Goal: Task Accomplishment & Management: Use online tool/utility

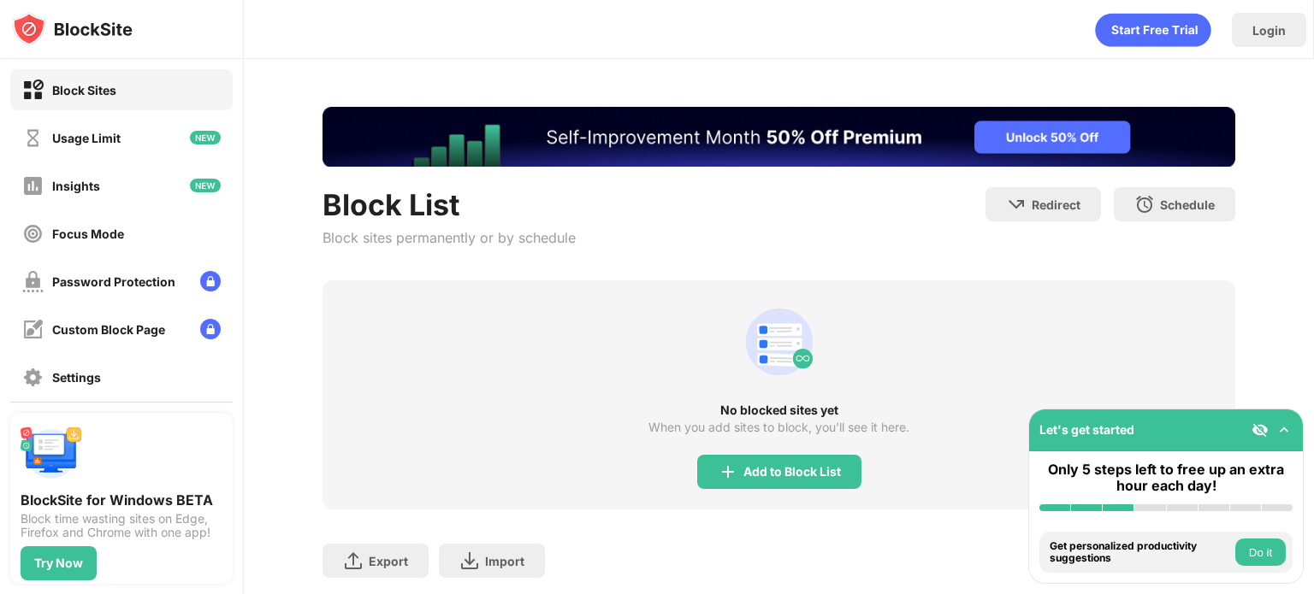
scroll to position [109, 0]
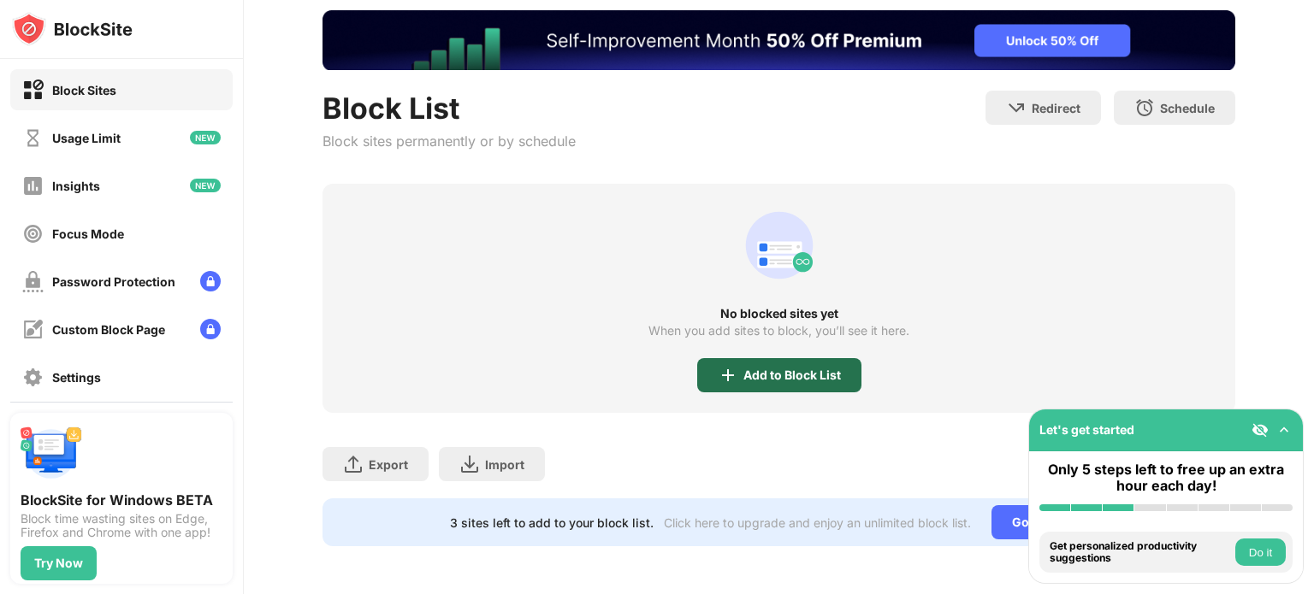
click at [806, 369] on div "Add to Block List" at bounding box center [791, 376] width 97 height 14
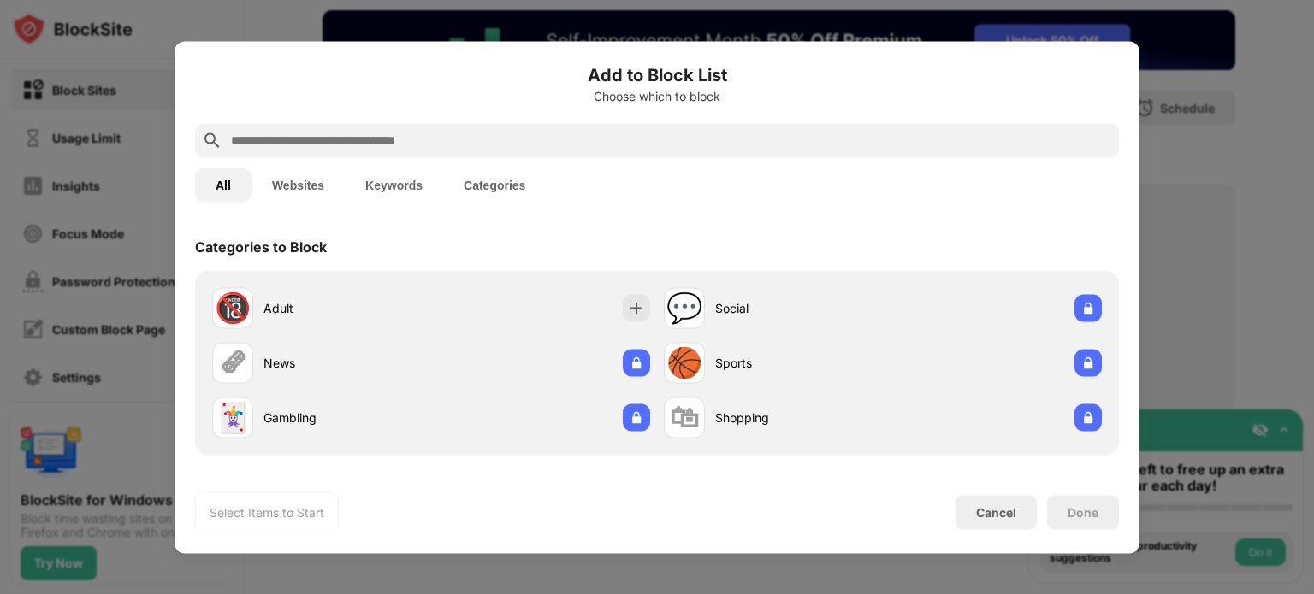
click at [309, 174] on button "Websites" at bounding box center [297, 185] width 93 height 34
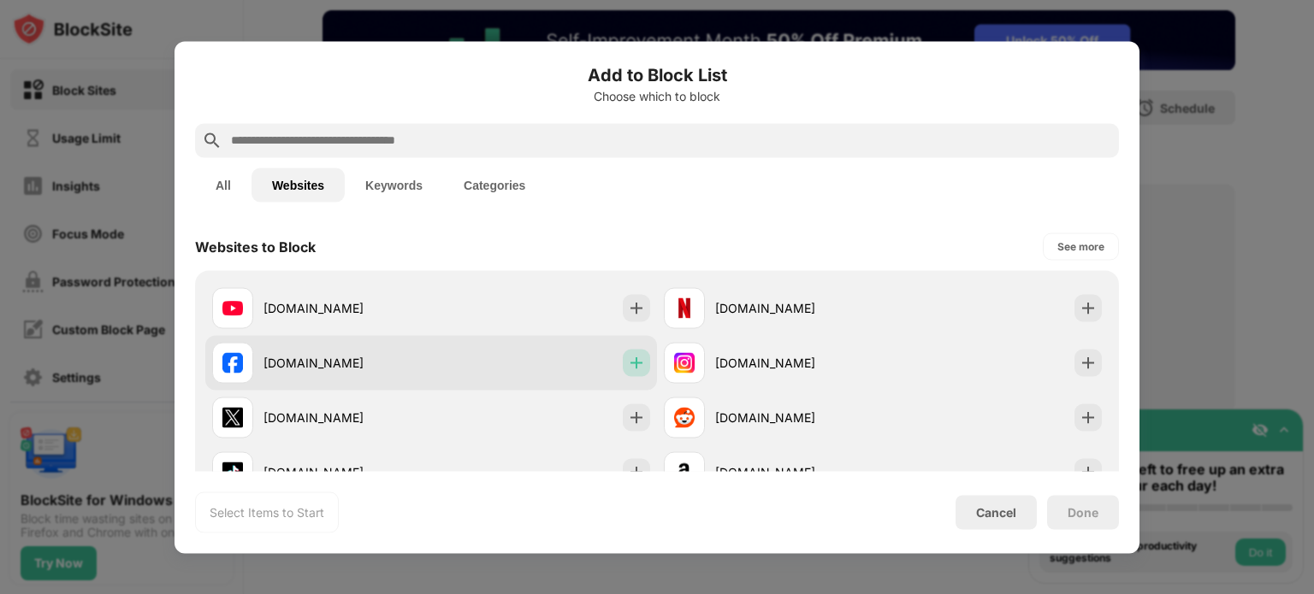
click at [635, 356] on img at bounding box center [636, 362] width 17 height 17
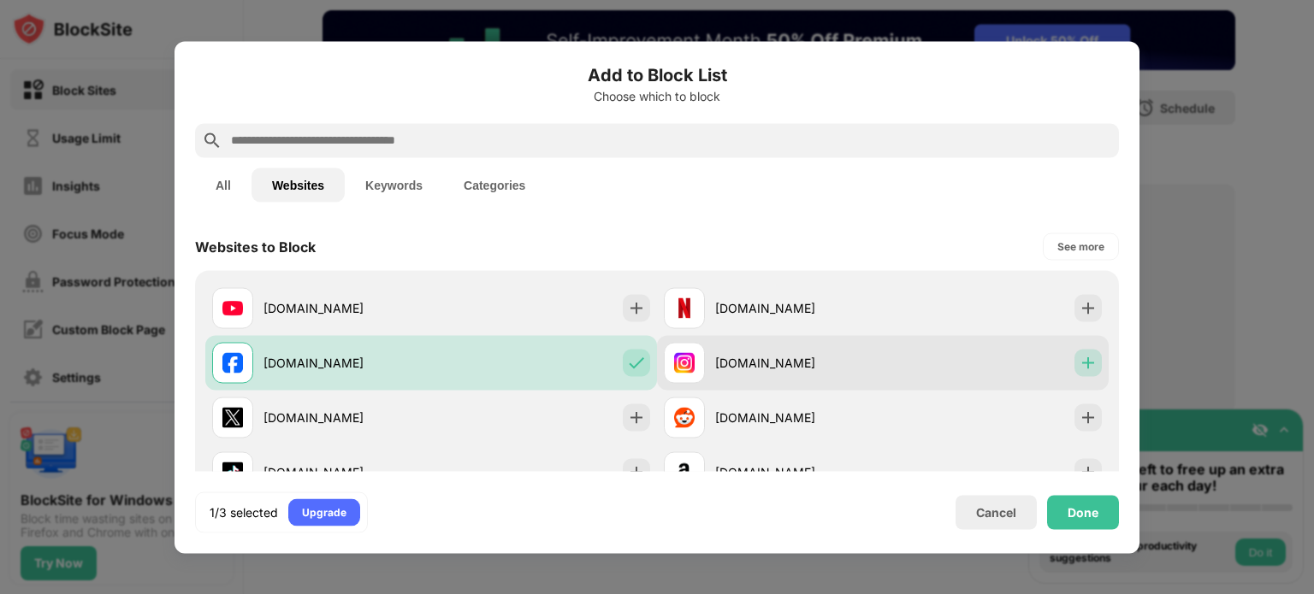
click at [1074, 360] on div at bounding box center [1087, 362] width 27 height 27
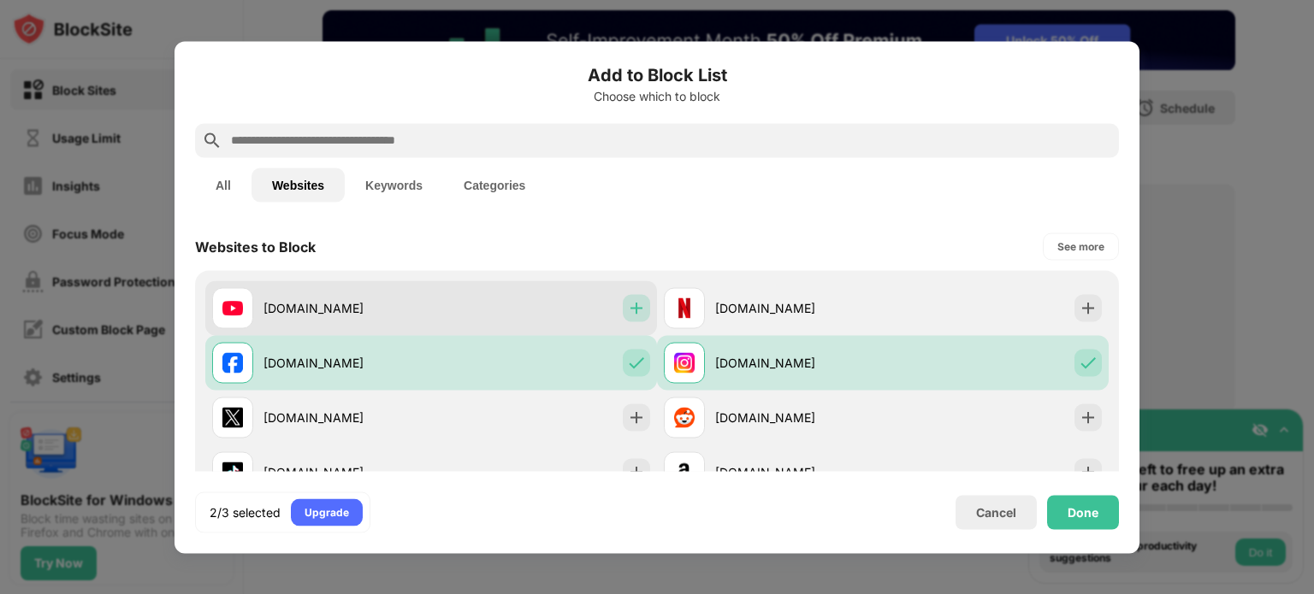
click at [628, 304] on img at bounding box center [636, 307] width 17 height 17
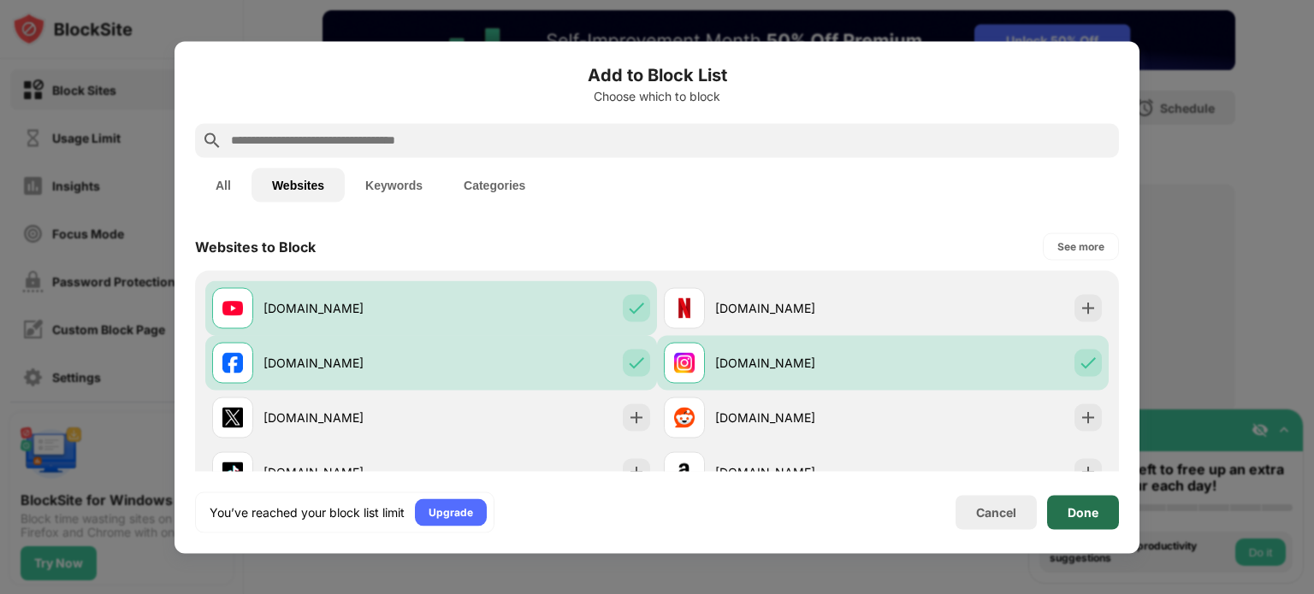
click at [1091, 509] on div "Done" at bounding box center [1082, 512] width 31 height 14
